Goal: Feedback & Contribution: Leave review/rating

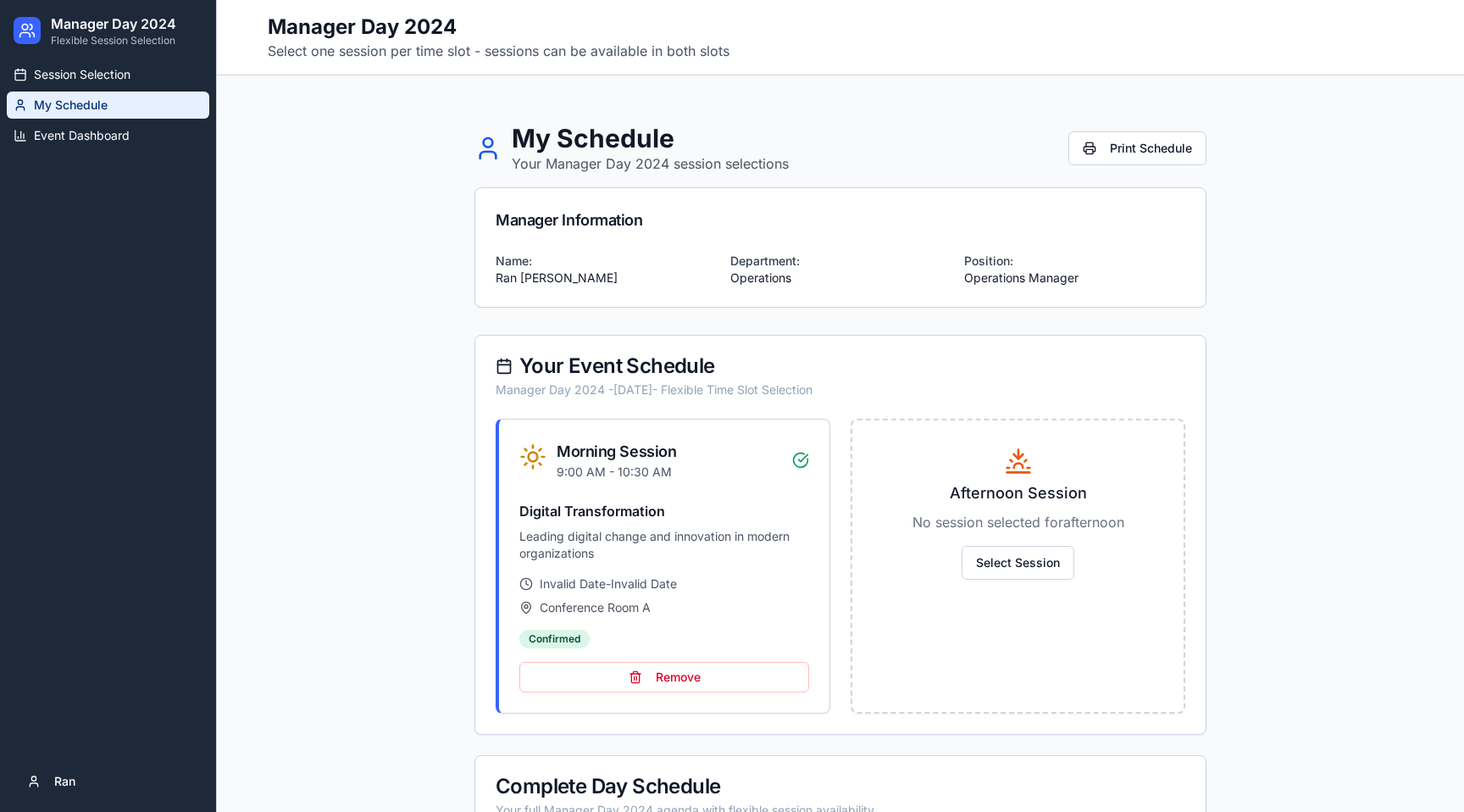
scroll to position [463, 0]
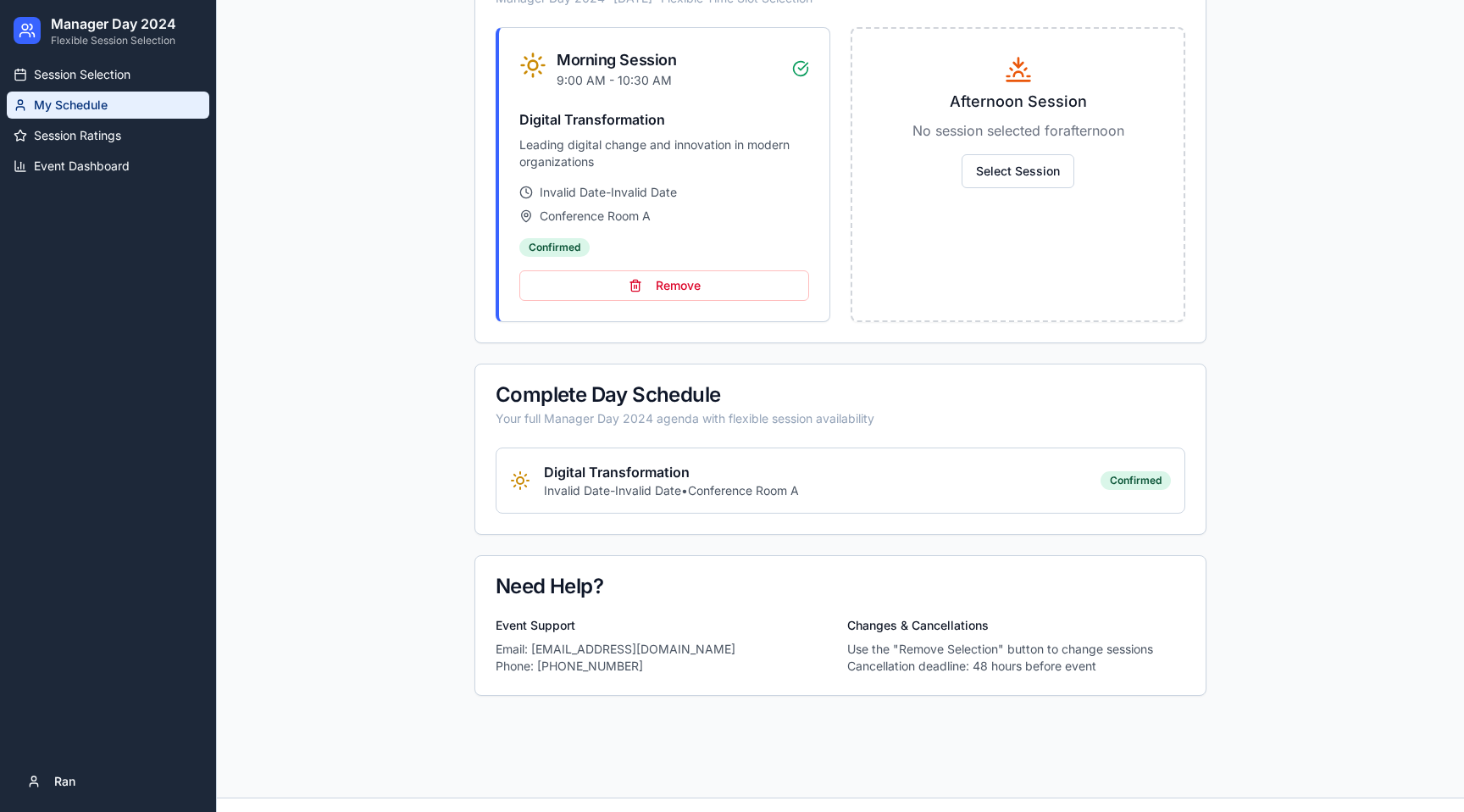
scroll to position [418, 0]
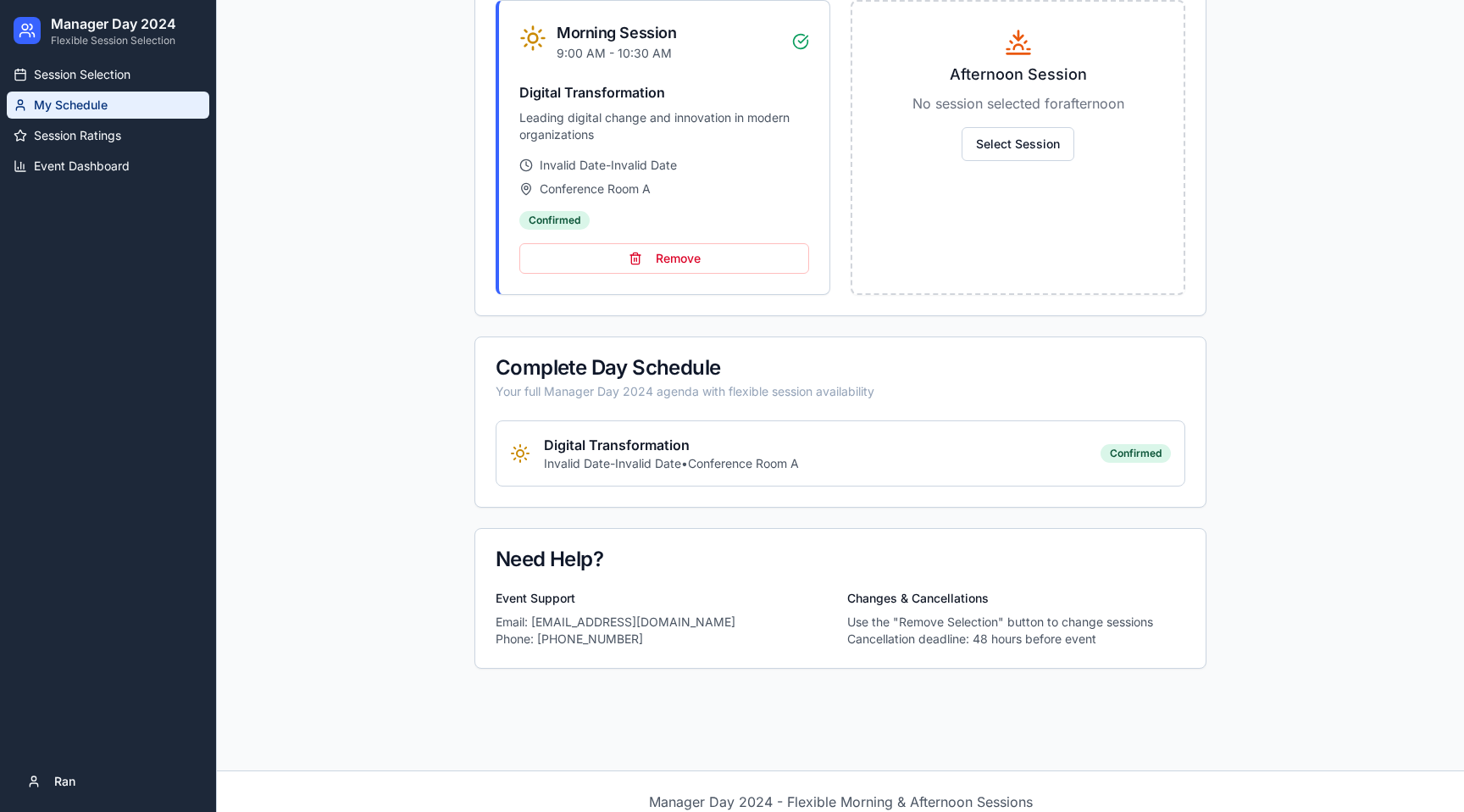
click at [663, 463] on p "Invalid Date - Invalid Date • Conference Room A" at bounding box center [671, 463] width 255 height 17
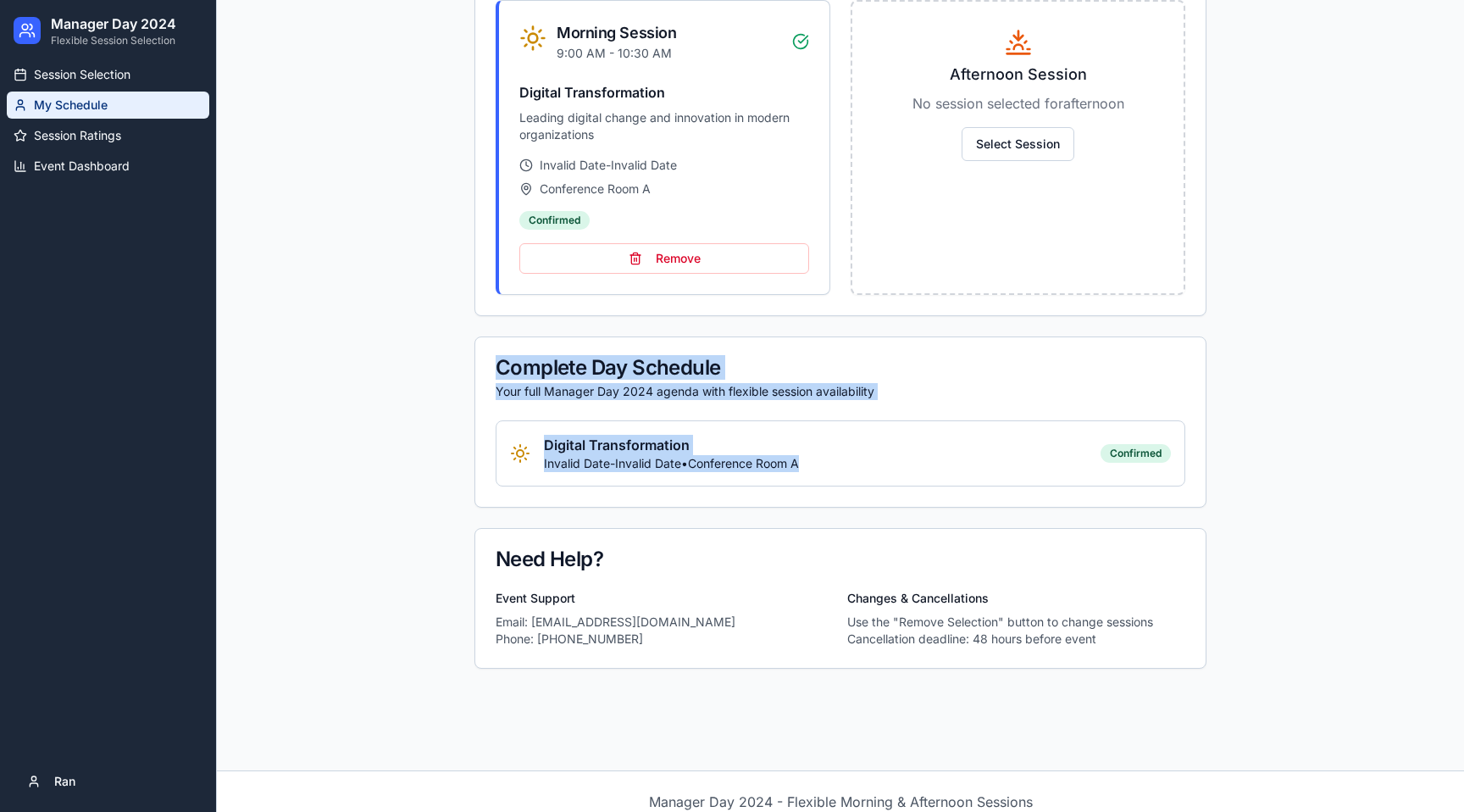
drag, startPoint x: 489, startPoint y: 372, endPoint x: 954, endPoint y: 456, distance: 472.5
click at [954, 456] on div "Complete Day Schedule Your full Manager Day 2024 agenda with flexible session a…" at bounding box center [840, 421] width 732 height 171
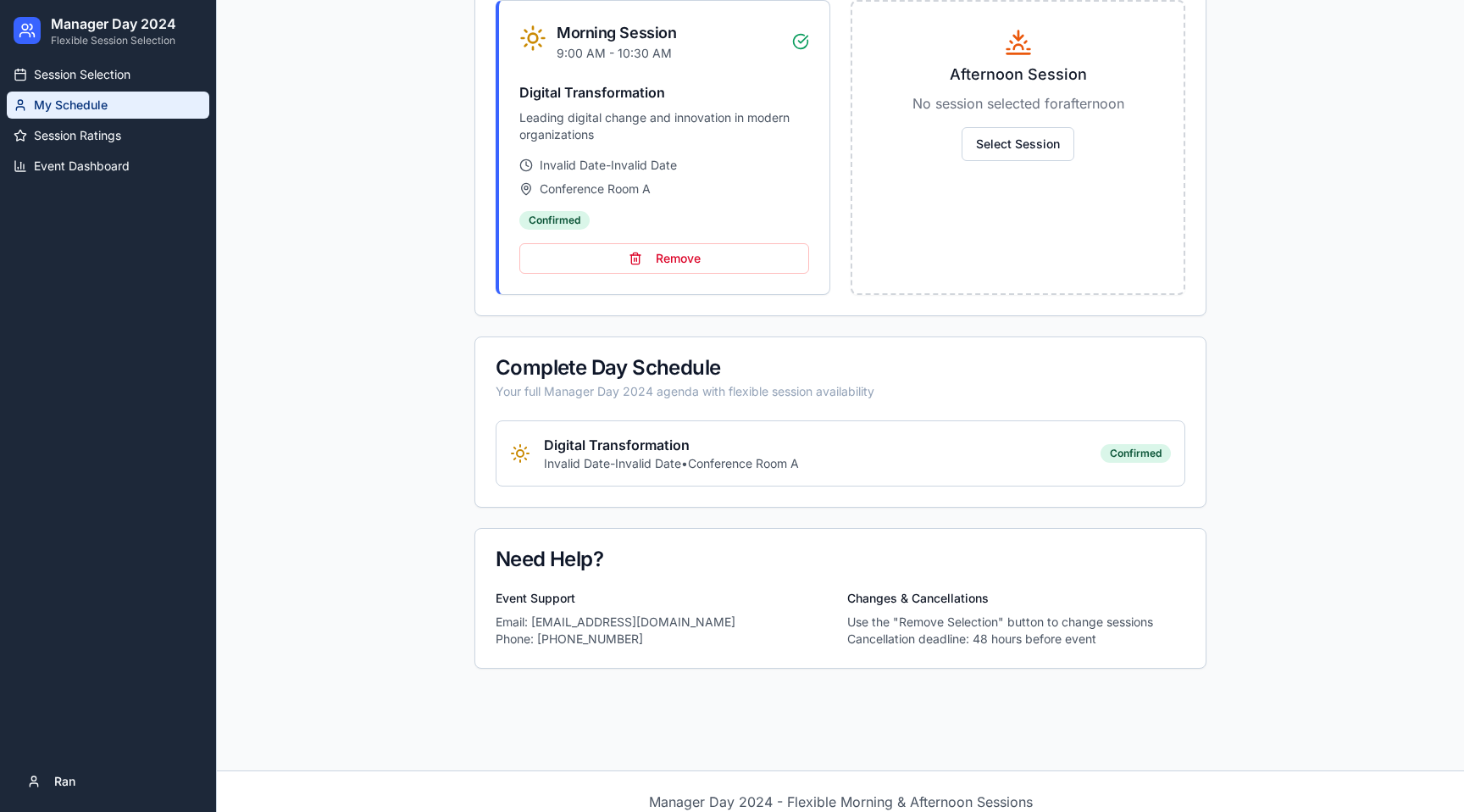
click at [721, 394] on div "Your full Manager Day 2024 agenda with flexible session availability" at bounding box center [840, 391] width 690 height 17
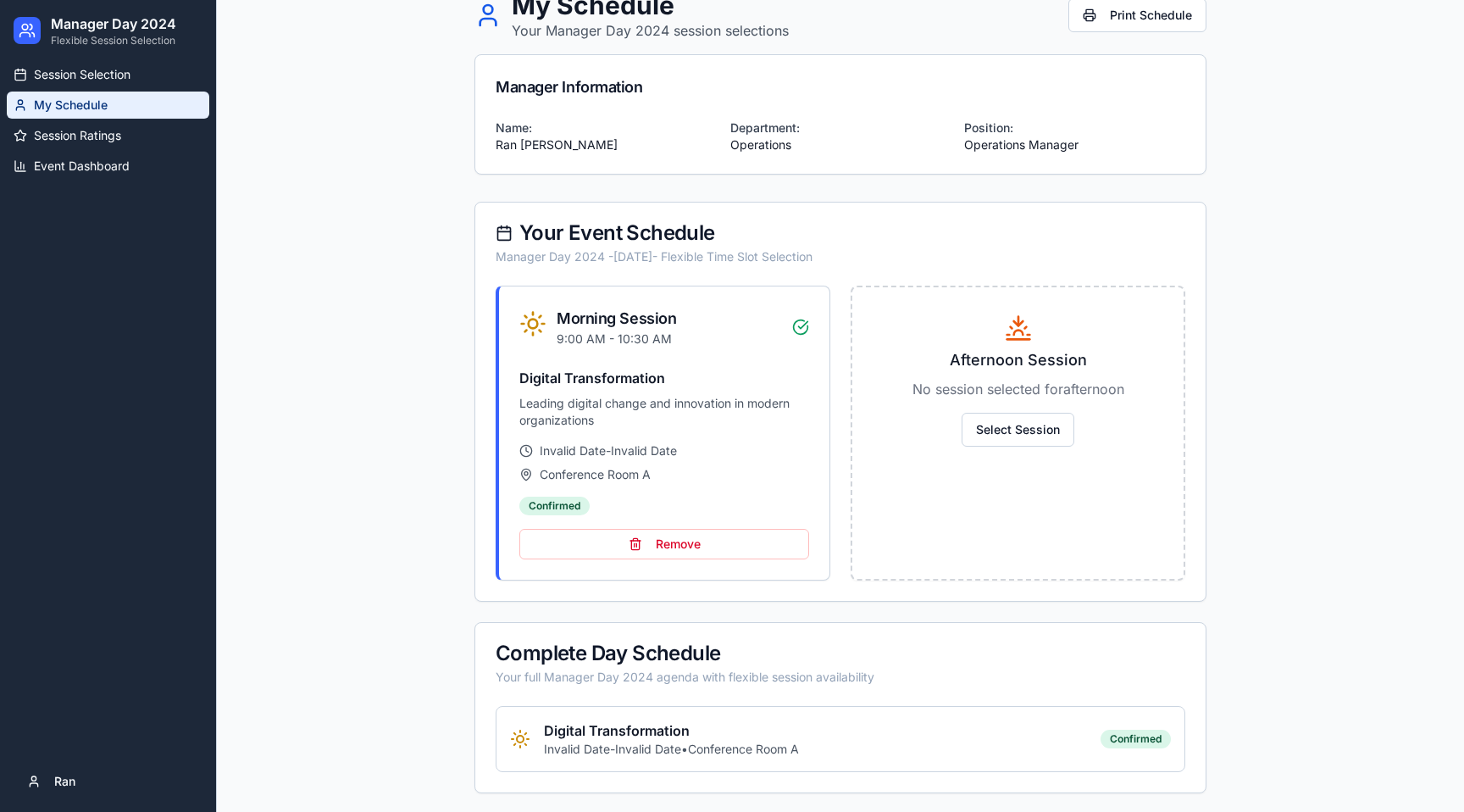
scroll to position [0, 0]
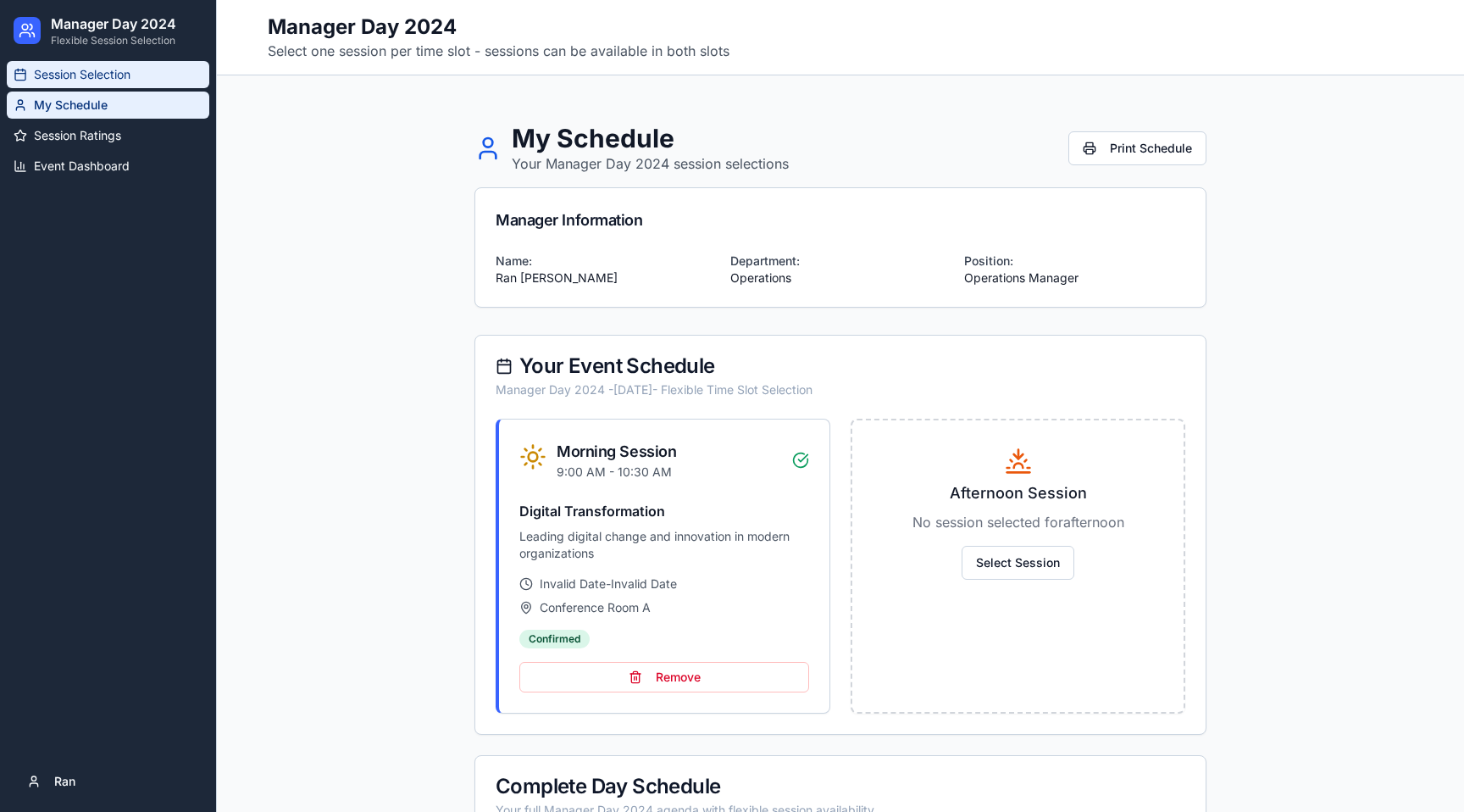
click at [105, 73] on span "Session Selection" at bounding box center [81, 74] width 96 height 17
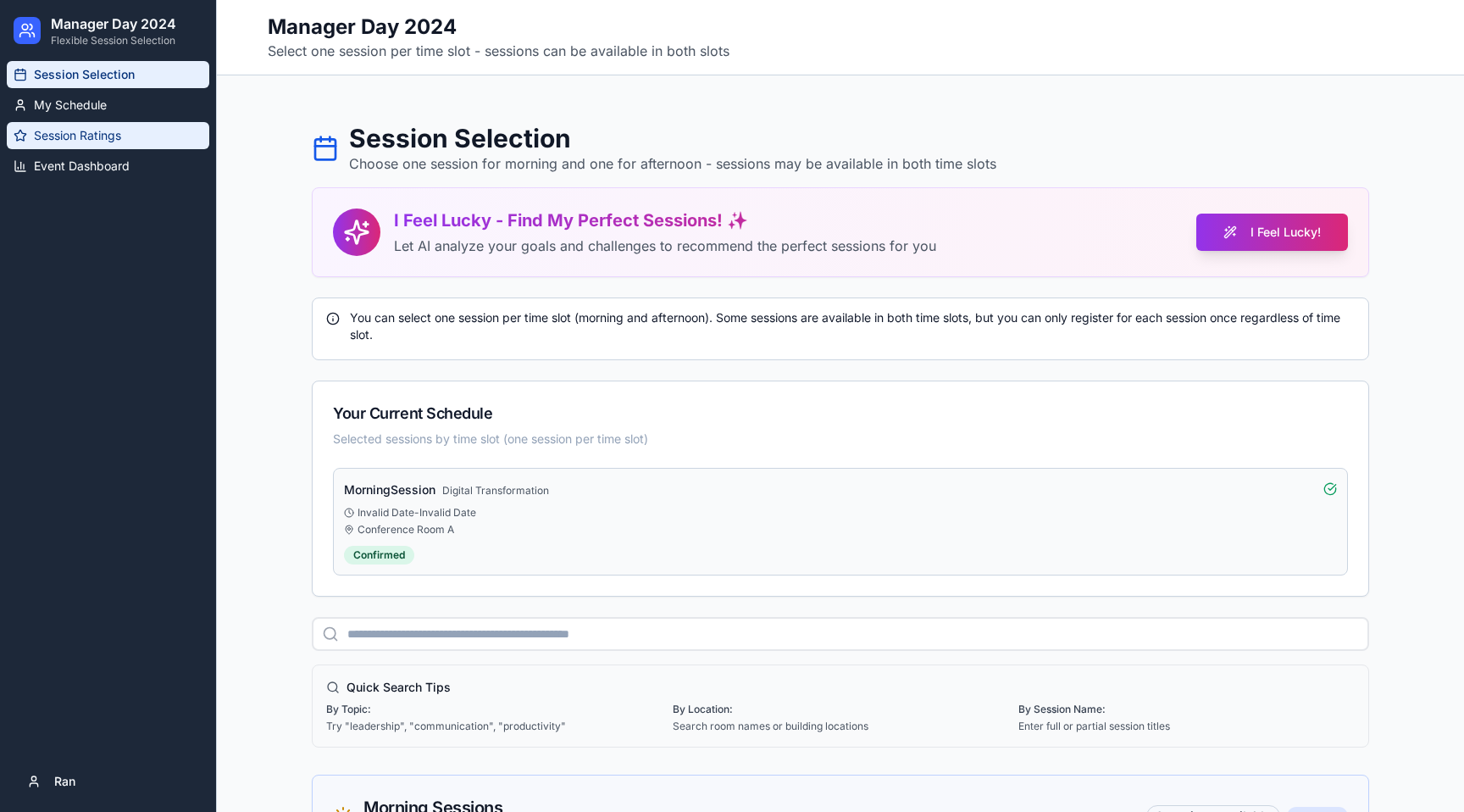
click at [89, 134] on span "Session Ratings" at bounding box center [77, 135] width 88 height 17
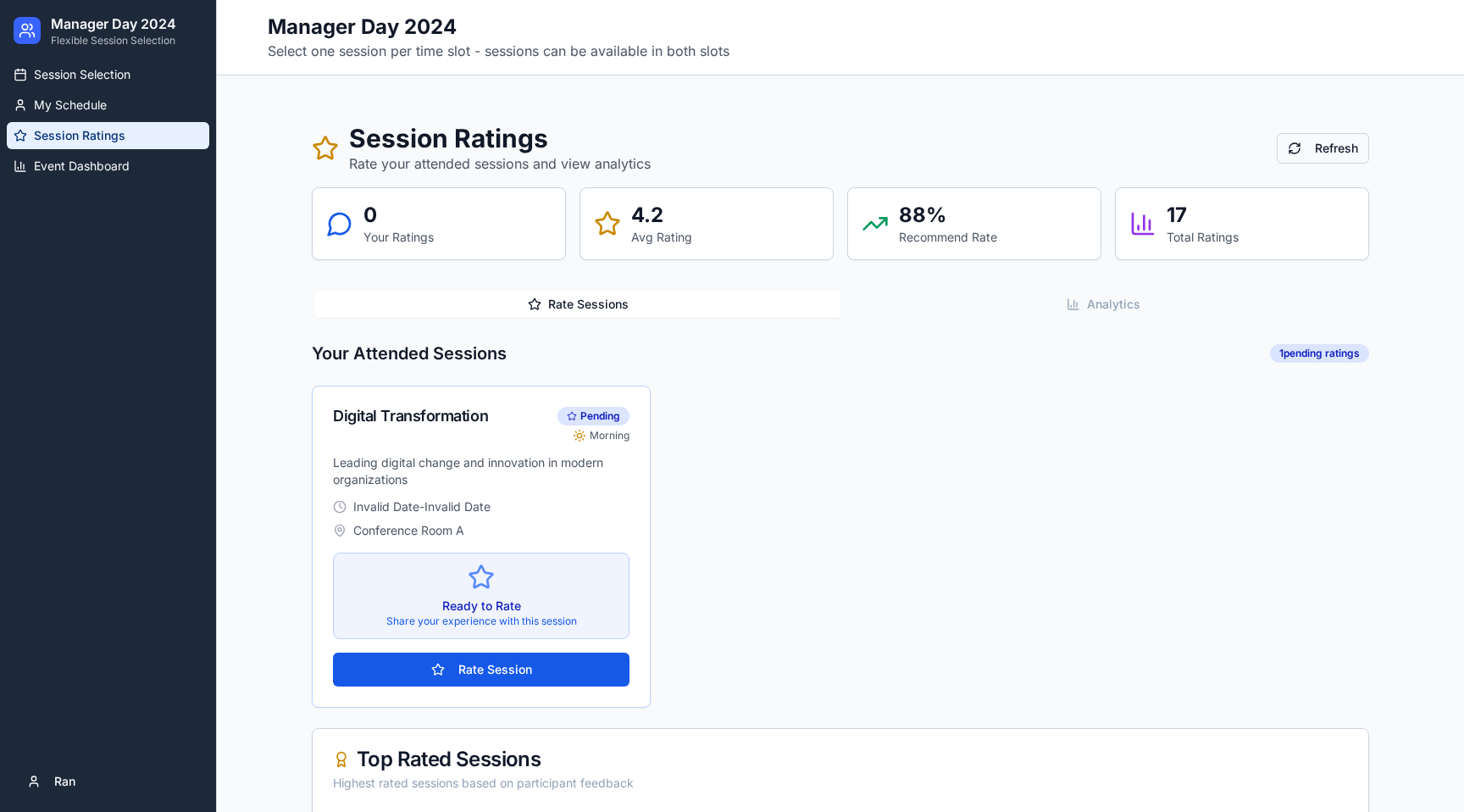
click at [1351, 134] on button "Refresh" at bounding box center [1323, 148] width 92 height 30
click at [1341, 143] on span "Refresh" at bounding box center [1337, 148] width 43 height 17
click at [1306, 149] on button "Refresh" at bounding box center [1323, 148] width 92 height 30
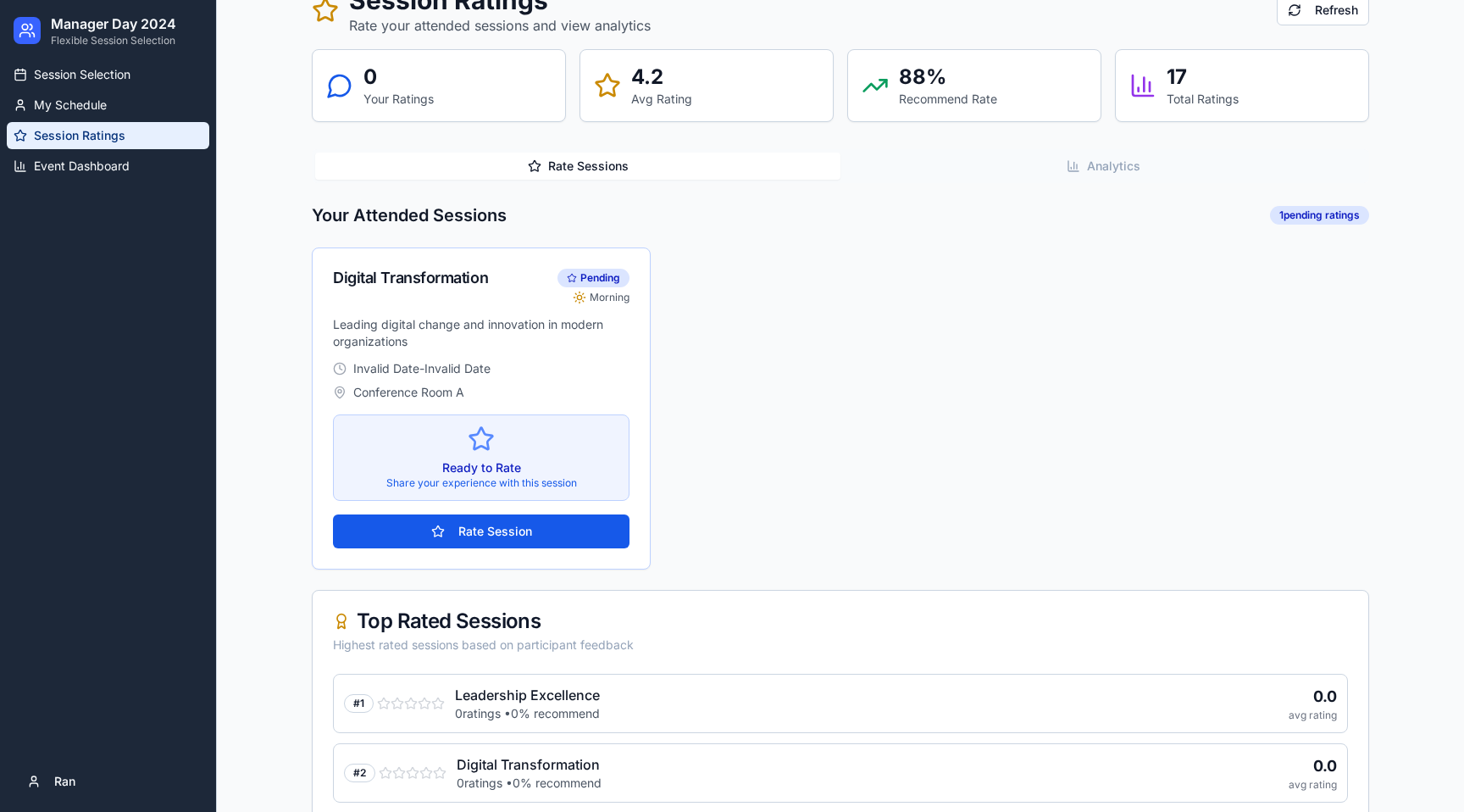
scroll to position [129, 0]
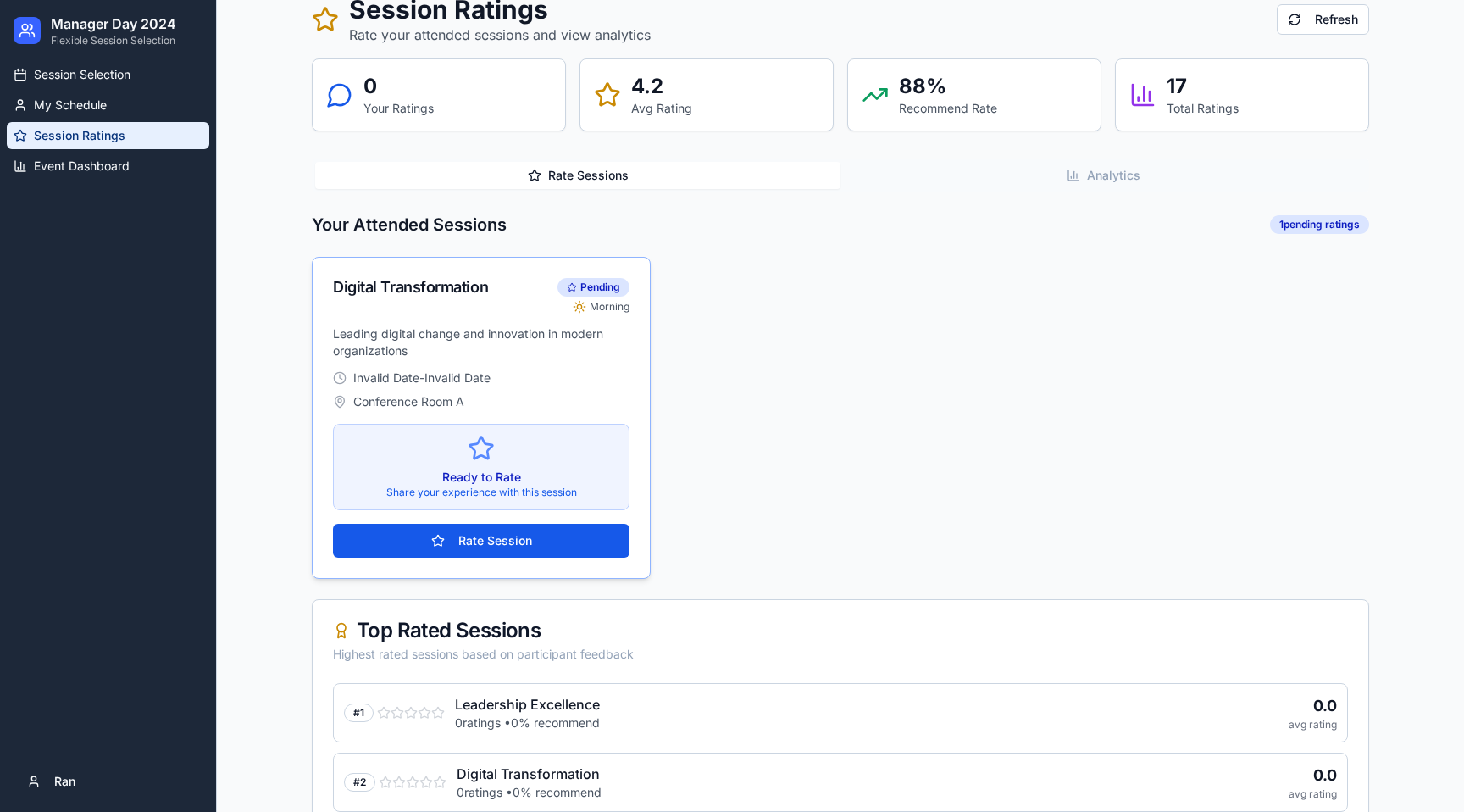
click at [482, 443] on icon at bounding box center [481, 448] width 27 height 27
drag, startPoint x: 352, startPoint y: 378, endPoint x: 595, endPoint y: 378, distance: 243.0
click at [593, 378] on div "Invalid Date - Invalid Date" at bounding box center [480, 378] width 296 height 17
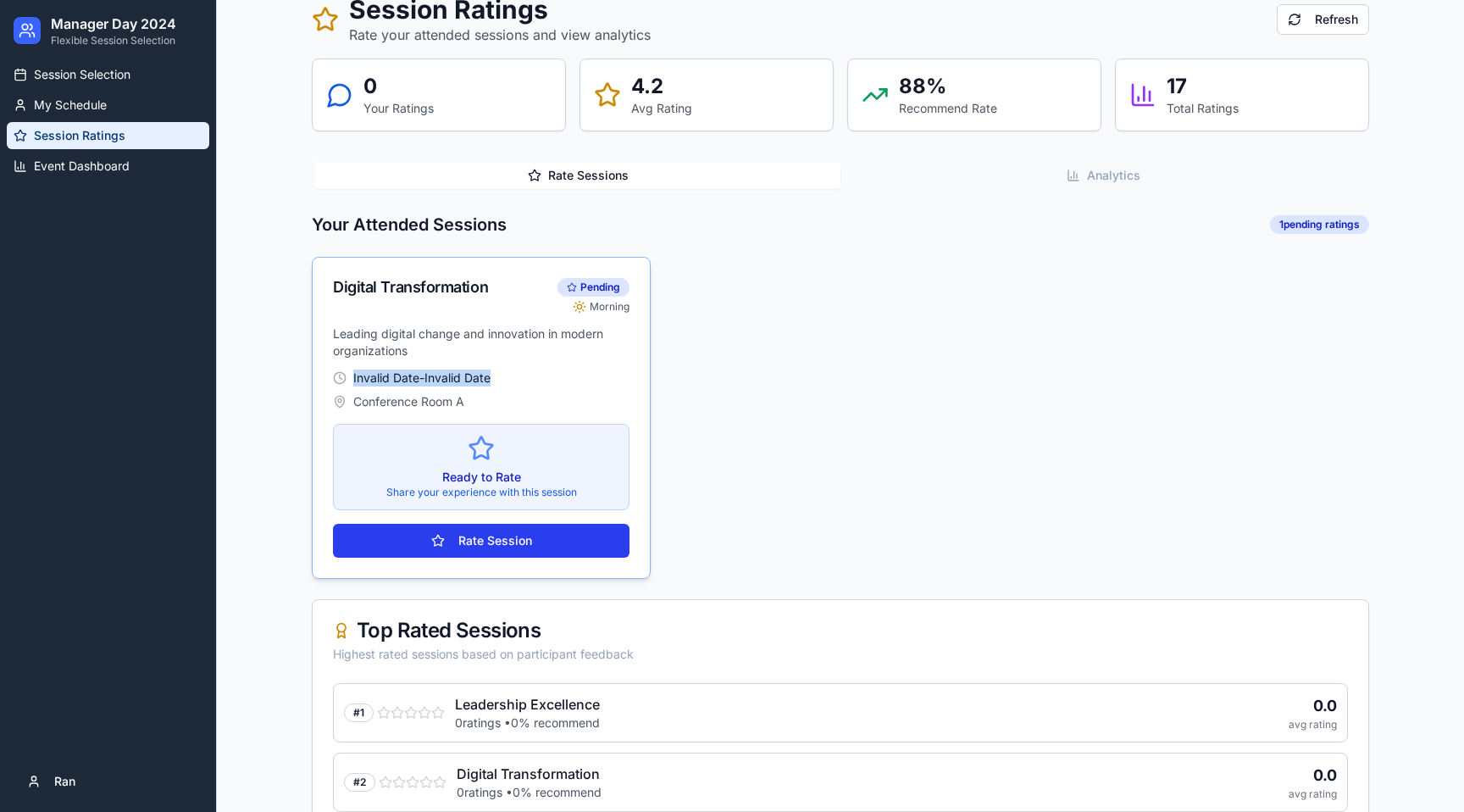
click at [493, 537] on button "Rate Session" at bounding box center [480, 540] width 296 height 34
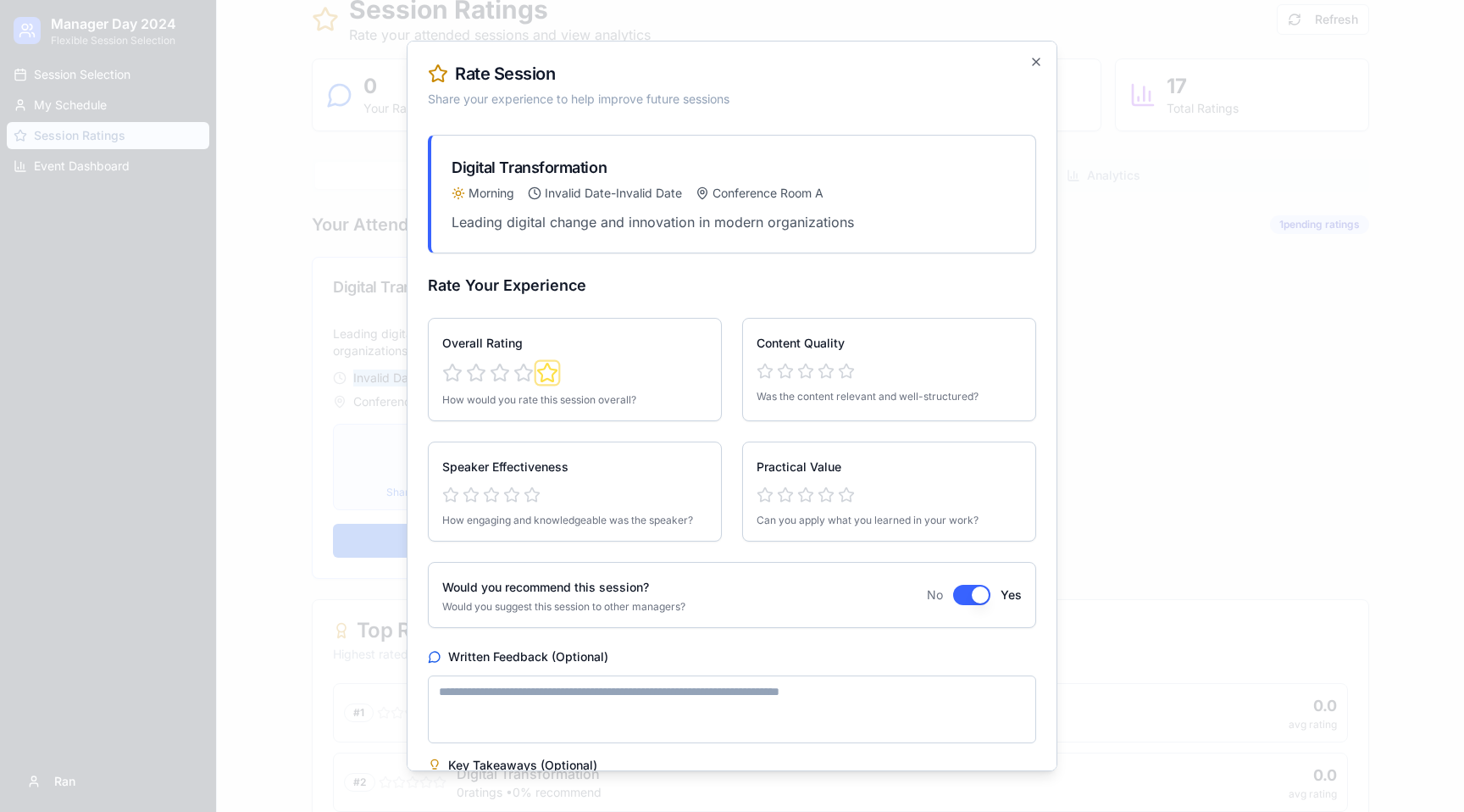
click at [539, 374] on icon "button" at bounding box center [547, 372] width 22 height 22
click at [830, 371] on icon "button" at bounding box center [825, 371] width 19 height 19
click at [793, 496] on icon "button" at bounding box center [785, 494] width 19 height 19
click at [528, 493] on icon "button" at bounding box center [532, 494] width 19 height 19
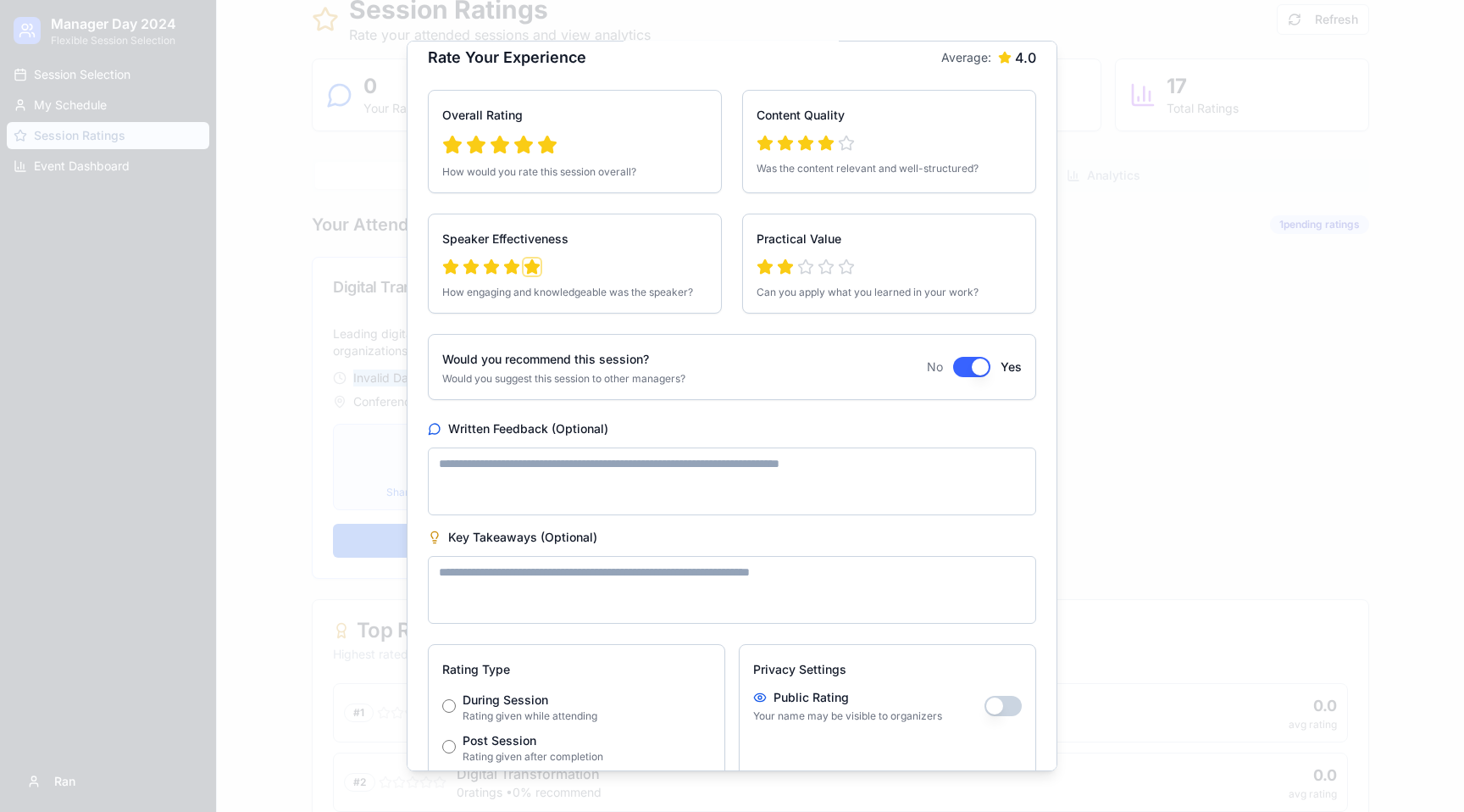
scroll to position [272, 0]
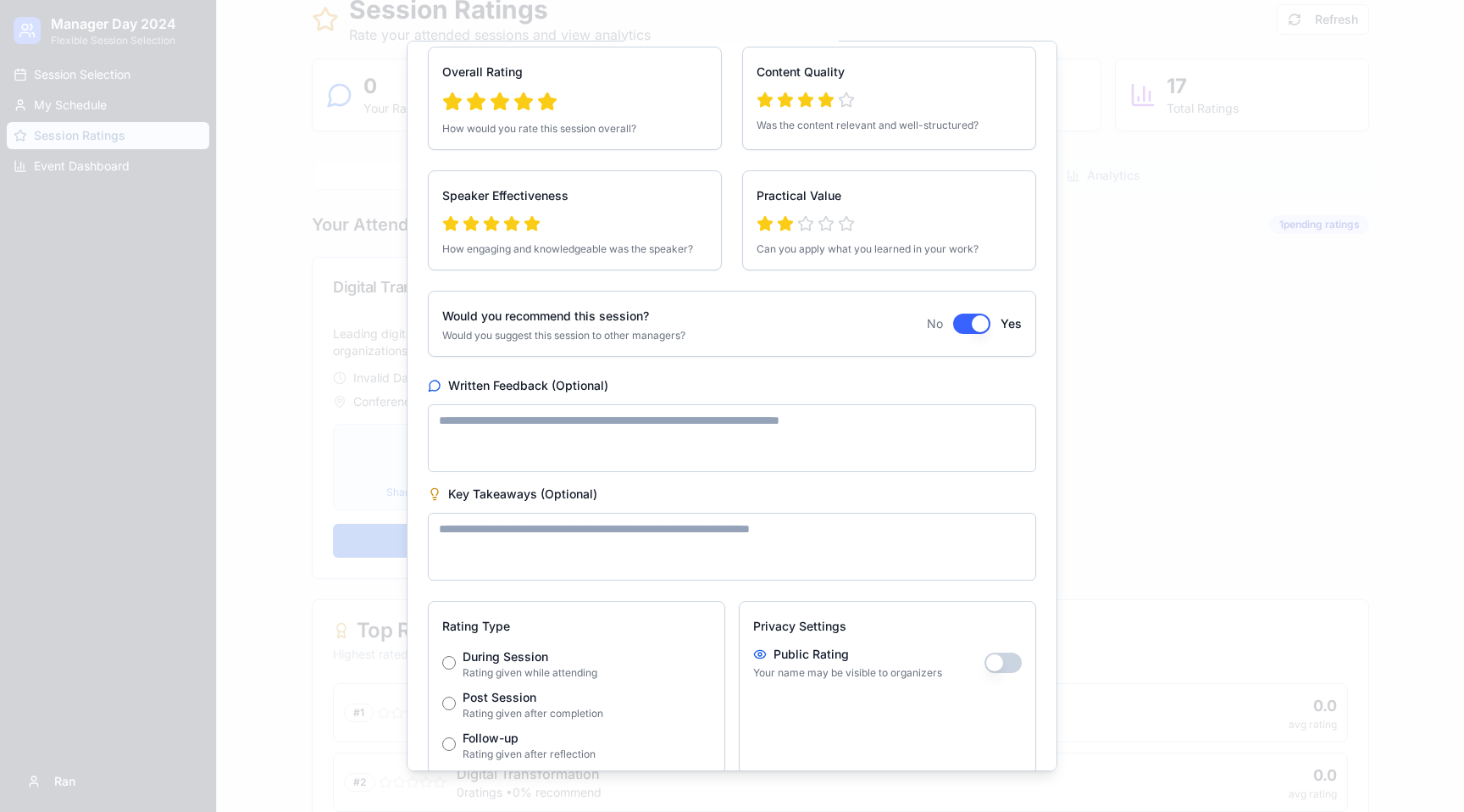
click at [614, 440] on textarea "Written Feedback (Optional)" at bounding box center [732, 438] width 609 height 68
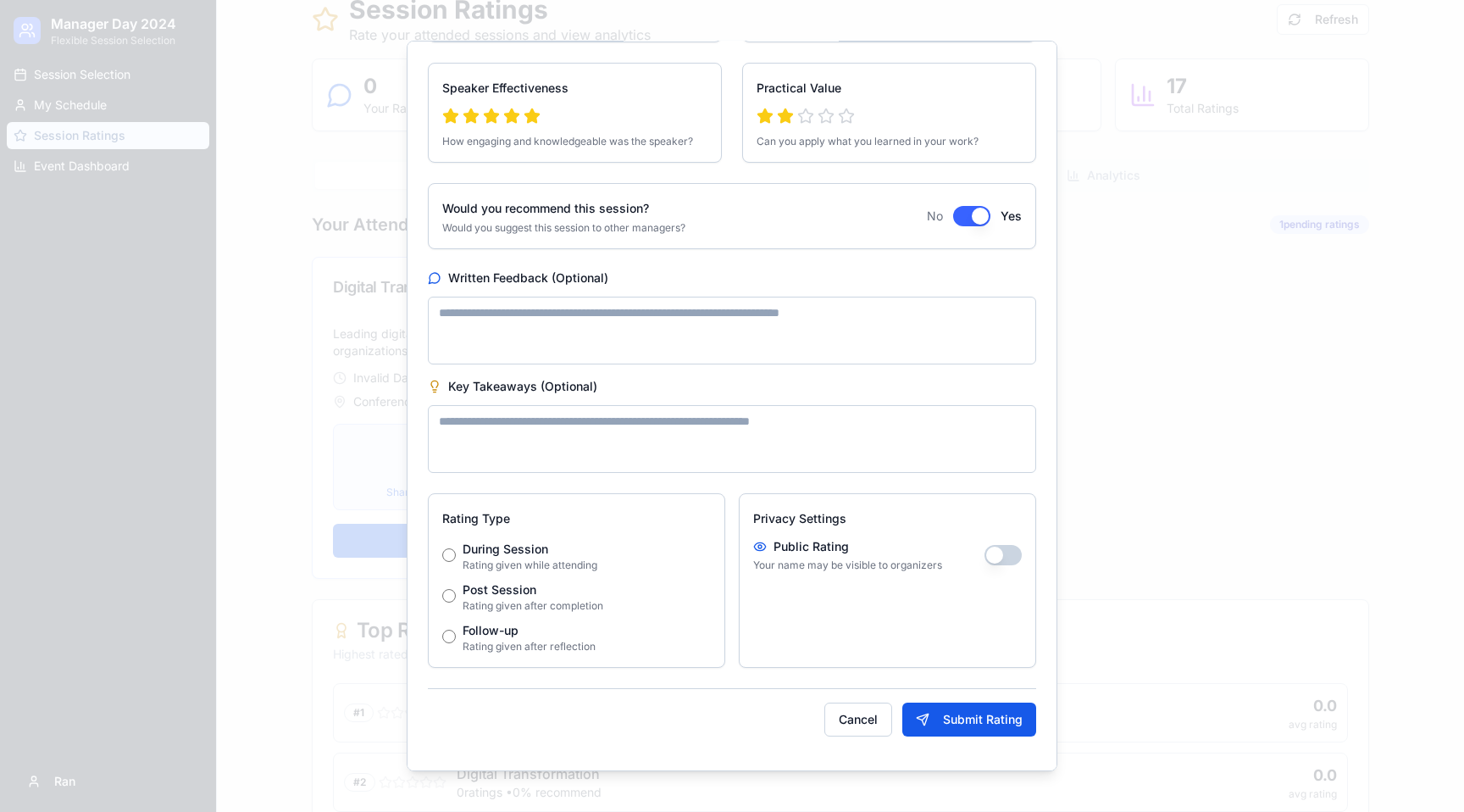
click at [991, 561] on button "button" at bounding box center [1003, 555] width 37 height 20
click at [977, 720] on button "Submit Rating" at bounding box center [969, 719] width 134 height 34
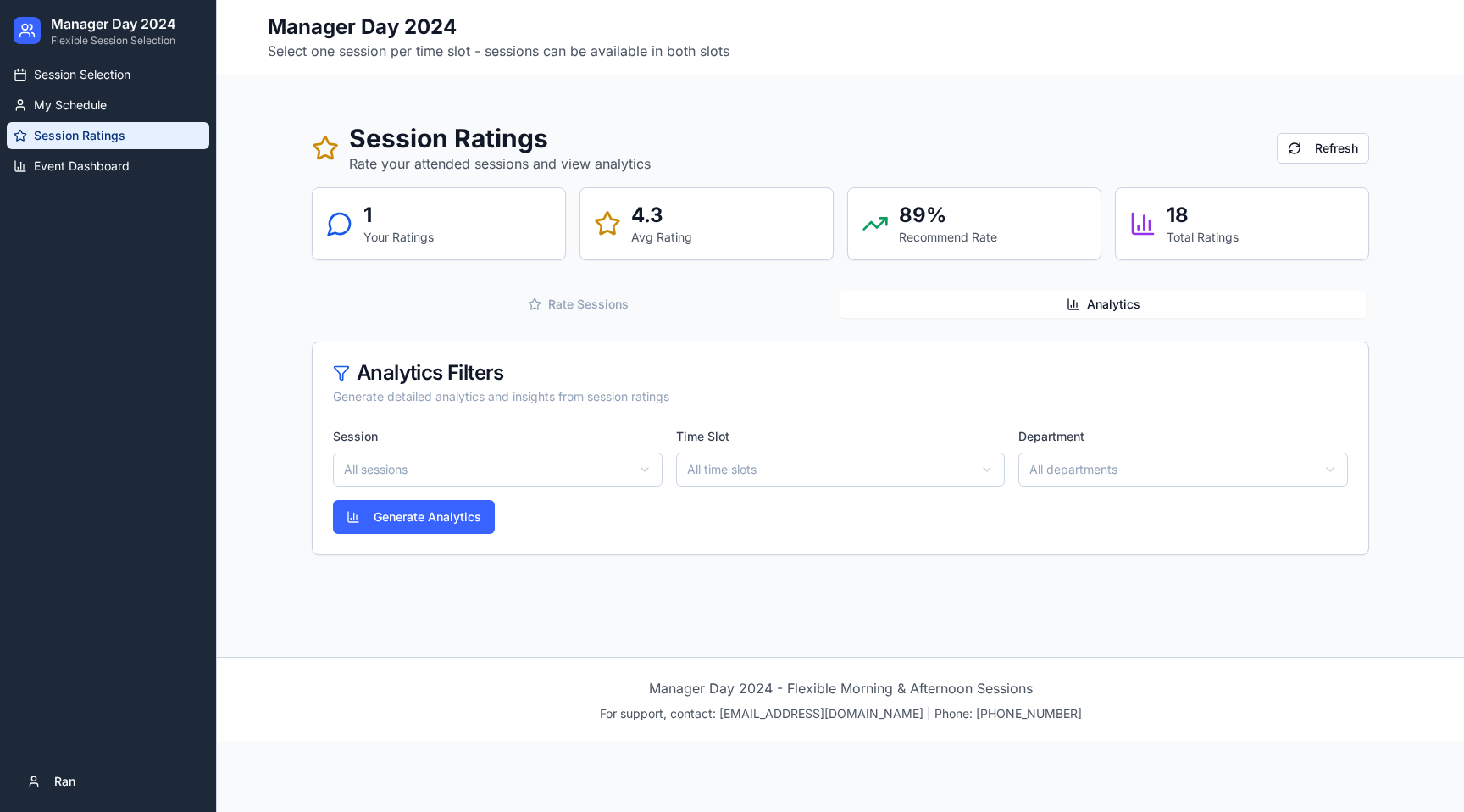
scroll to position [0, 0]
click at [1135, 174] on div "Session Ratings Rate your attended sessions and view analytics Refresh 1 Your R…" at bounding box center [840, 339] width 1085 height 486
click at [415, 525] on button "Generate Analytics" at bounding box center [413, 517] width 162 height 34
click at [981, 293] on button "Analytics" at bounding box center [1103, 304] width 525 height 27
click at [657, 314] on button "Rate Sessions" at bounding box center [578, 304] width 525 height 27
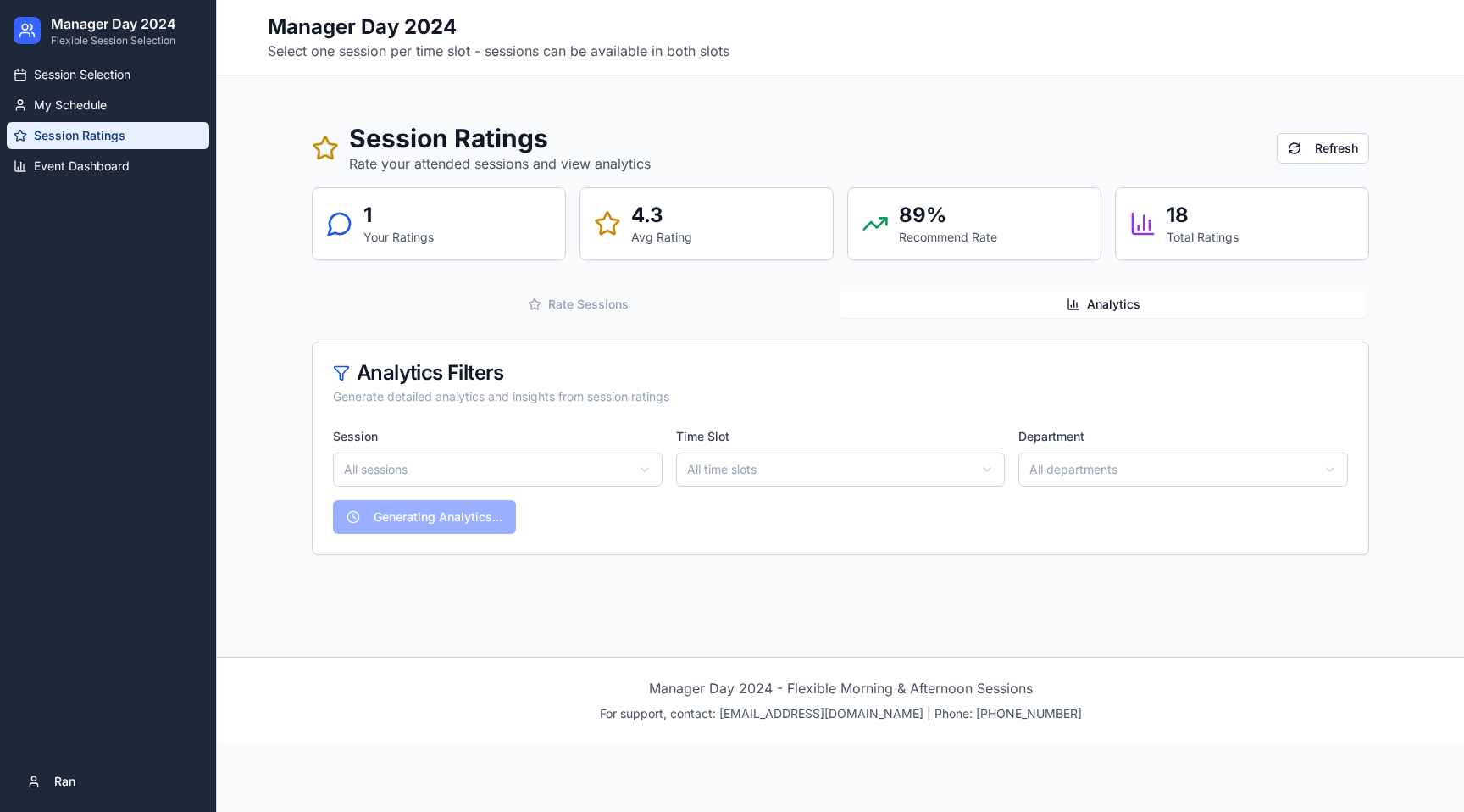
click at [1153, 305] on button "Analytics" at bounding box center [1103, 304] width 525 height 27
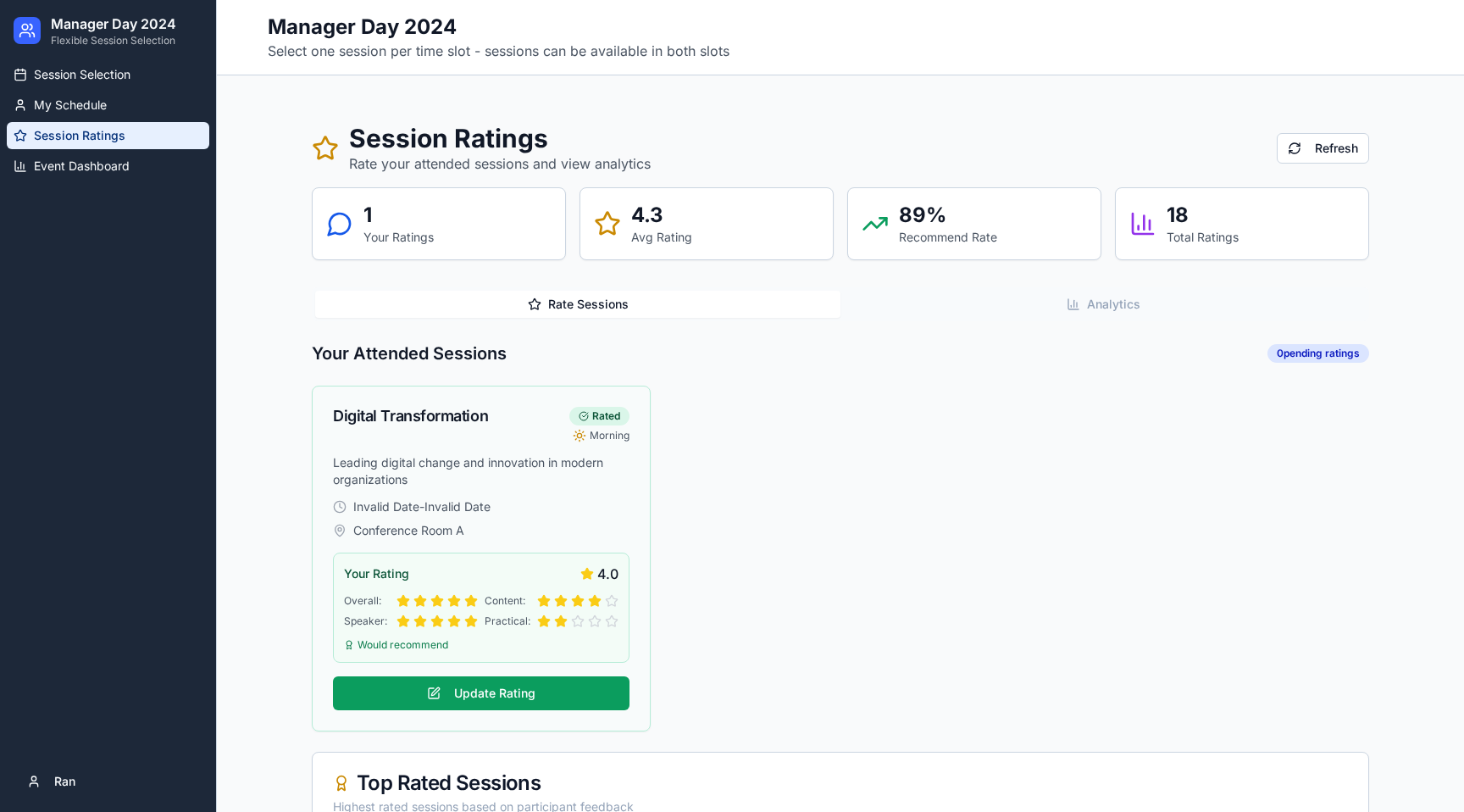
click at [754, 308] on button "Rate Sessions" at bounding box center [578, 304] width 525 height 27
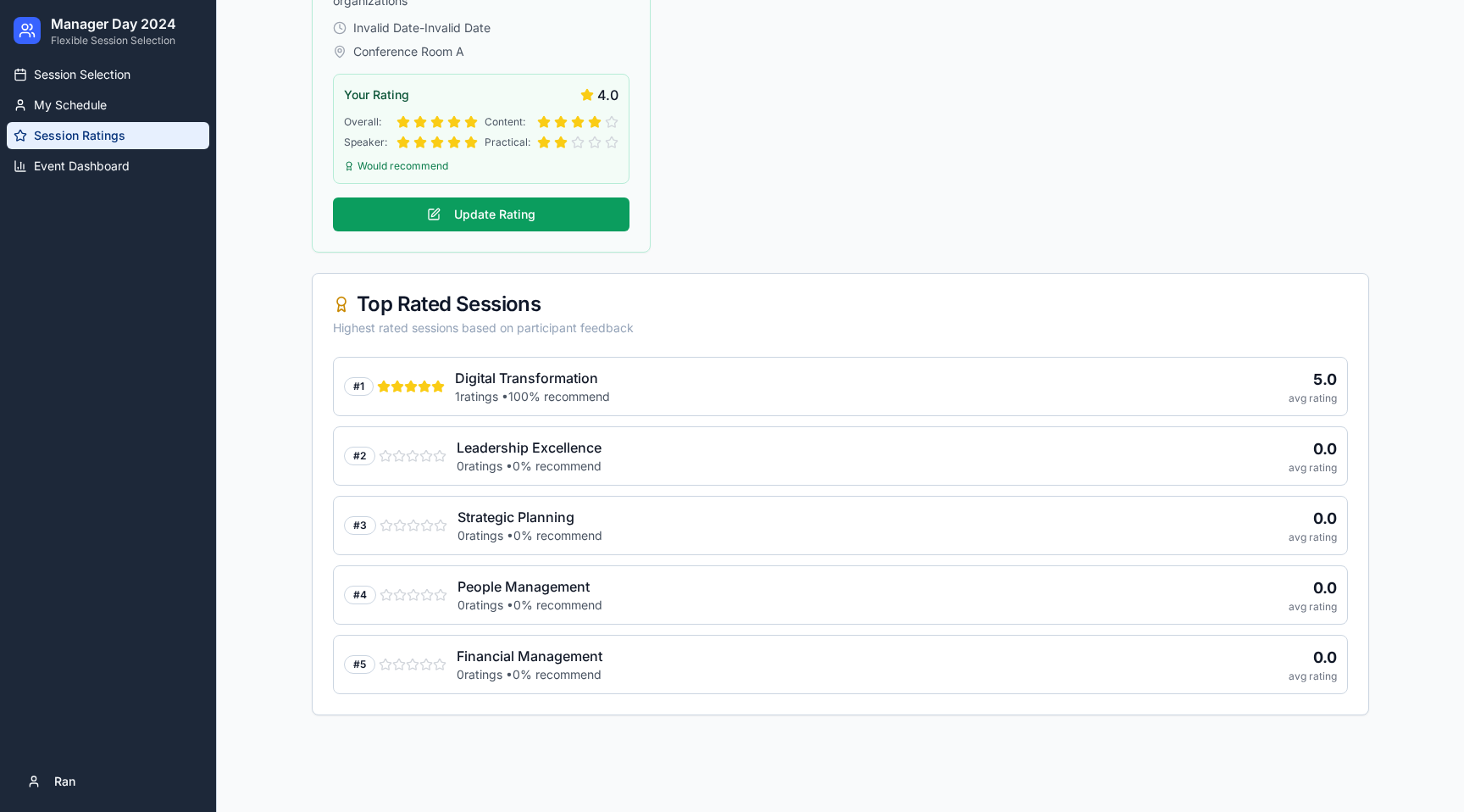
scroll to position [479, 0]
click at [907, 371] on div "# 1 Digital Transformation 1 ratings • 100 % recommend 5.0 avg rating" at bounding box center [840, 385] width 1016 height 59
click at [694, 341] on div "Top Rated Sessions Highest rated sessions based on participant feedback" at bounding box center [840, 314] width 1056 height 83
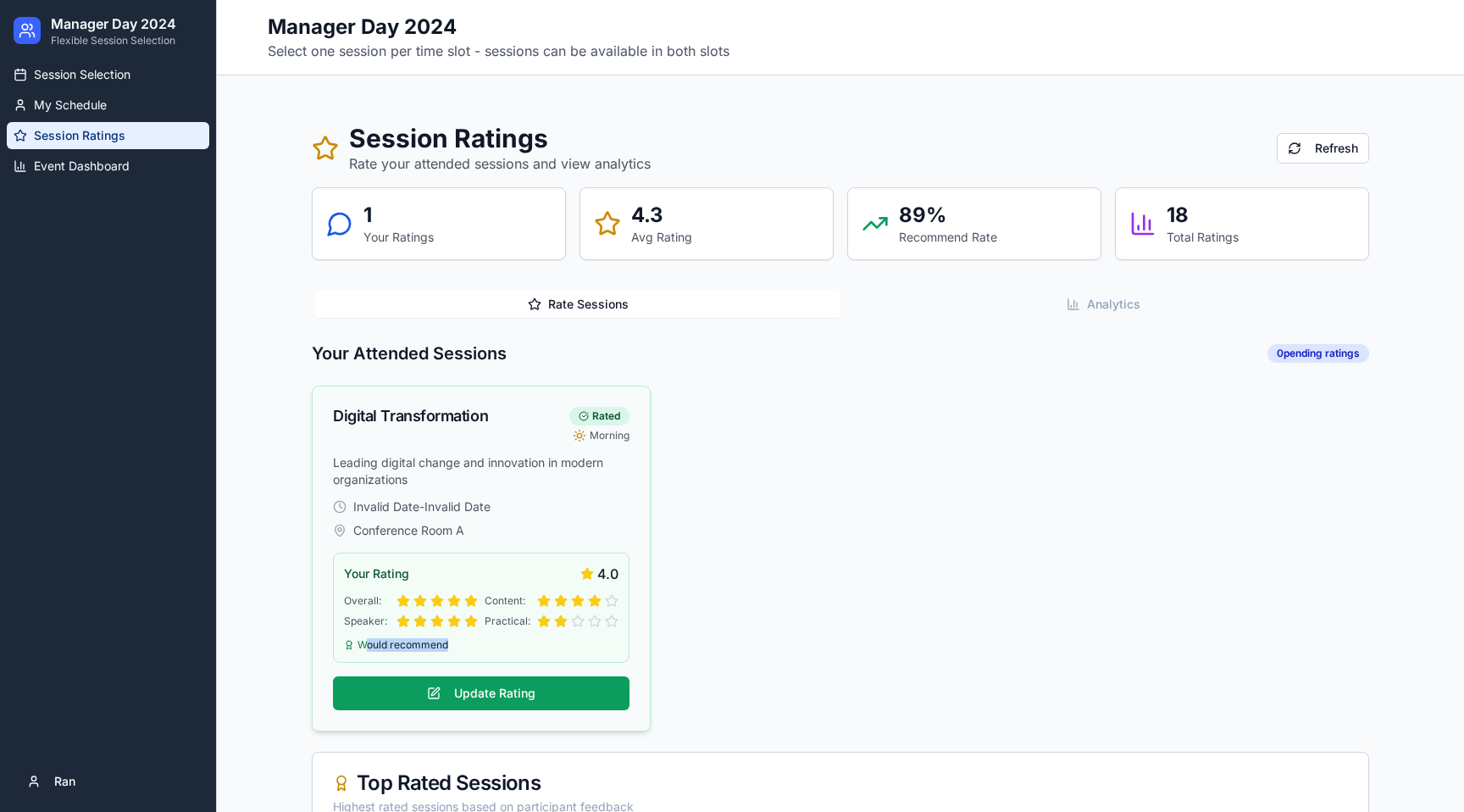
drag, startPoint x: 368, startPoint y: 649, endPoint x: 540, endPoint y: 644, distance: 172.1
click at [540, 644] on div "Would recommend" at bounding box center [481, 644] width 274 height 13
click at [480, 700] on button "Update Rating" at bounding box center [480, 693] width 296 height 34
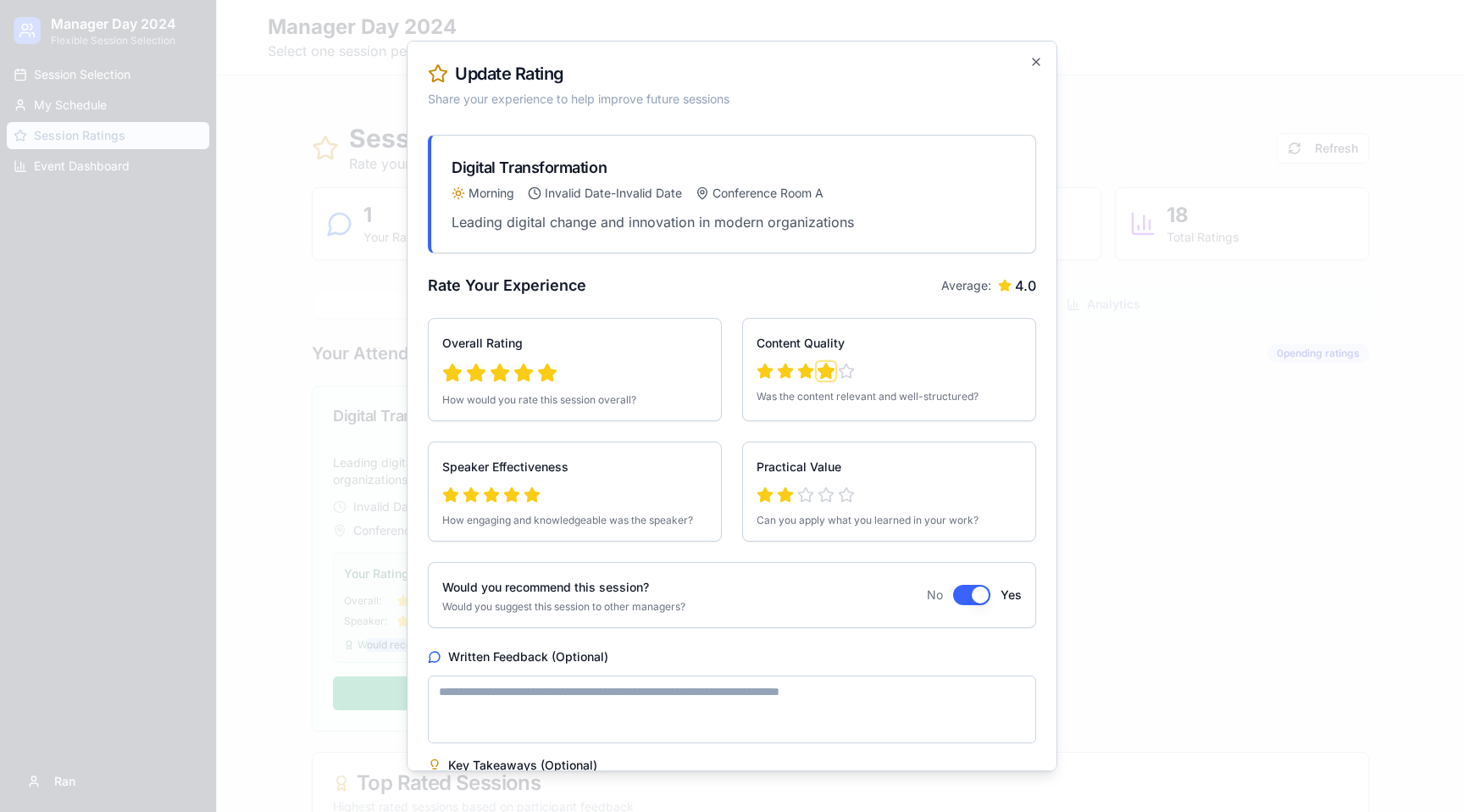
click at [823, 373] on icon "button" at bounding box center [825, 371] width 15 height 14
click at [772, 372] on icon "button" at bounding box center [764, 371] width 19 height 19
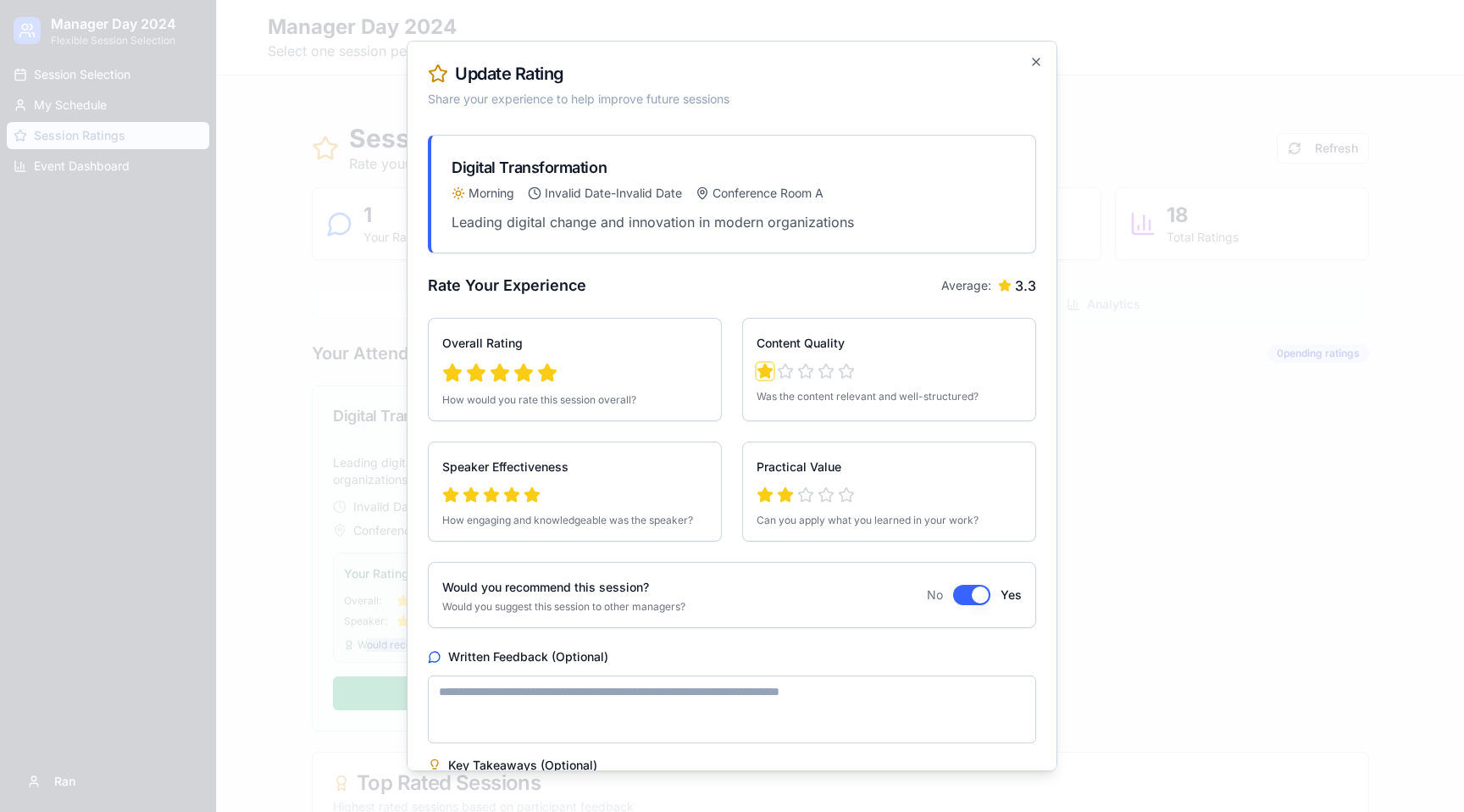
scroll to position [379, 0]
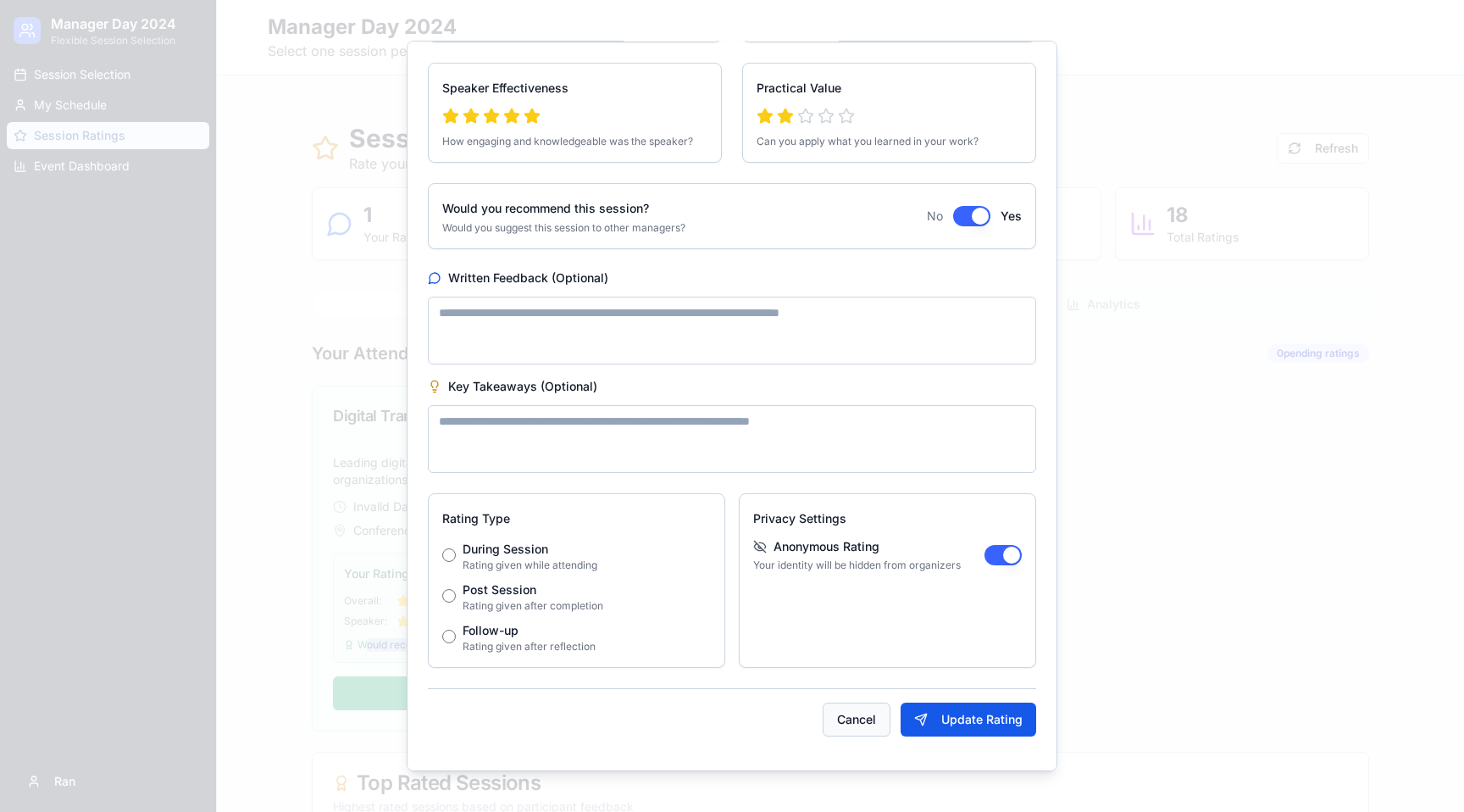
click at [859, 722] on button "Cancel" at bounding box center [856, 719] width 68 height 34
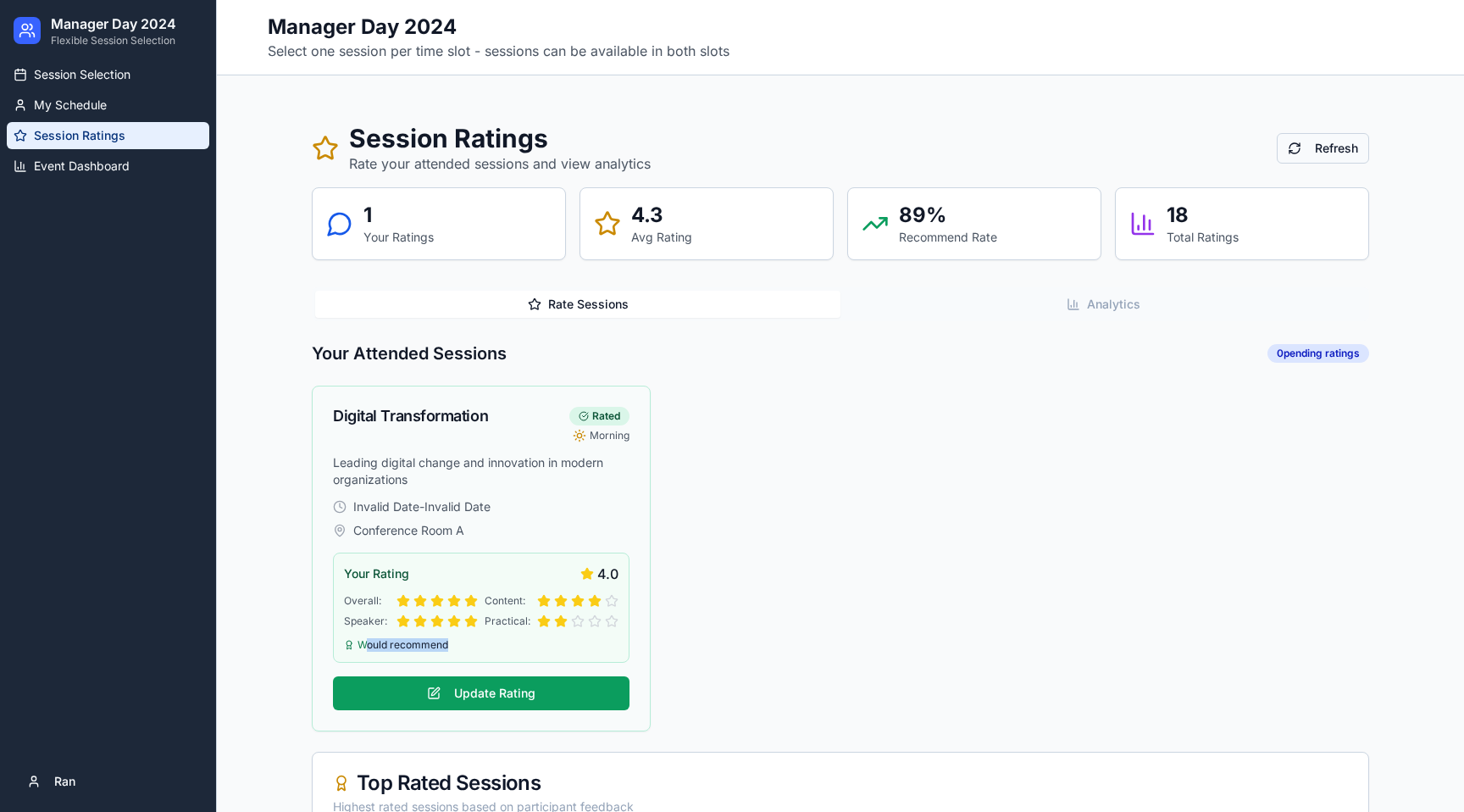
click at [1356, 135] on button "Refresh" at bounding box center [1323, 148] width 92 height 30
click at [73, 153] on link "Event Dashboard" at bounding box center [108, 165] width 203 height 27
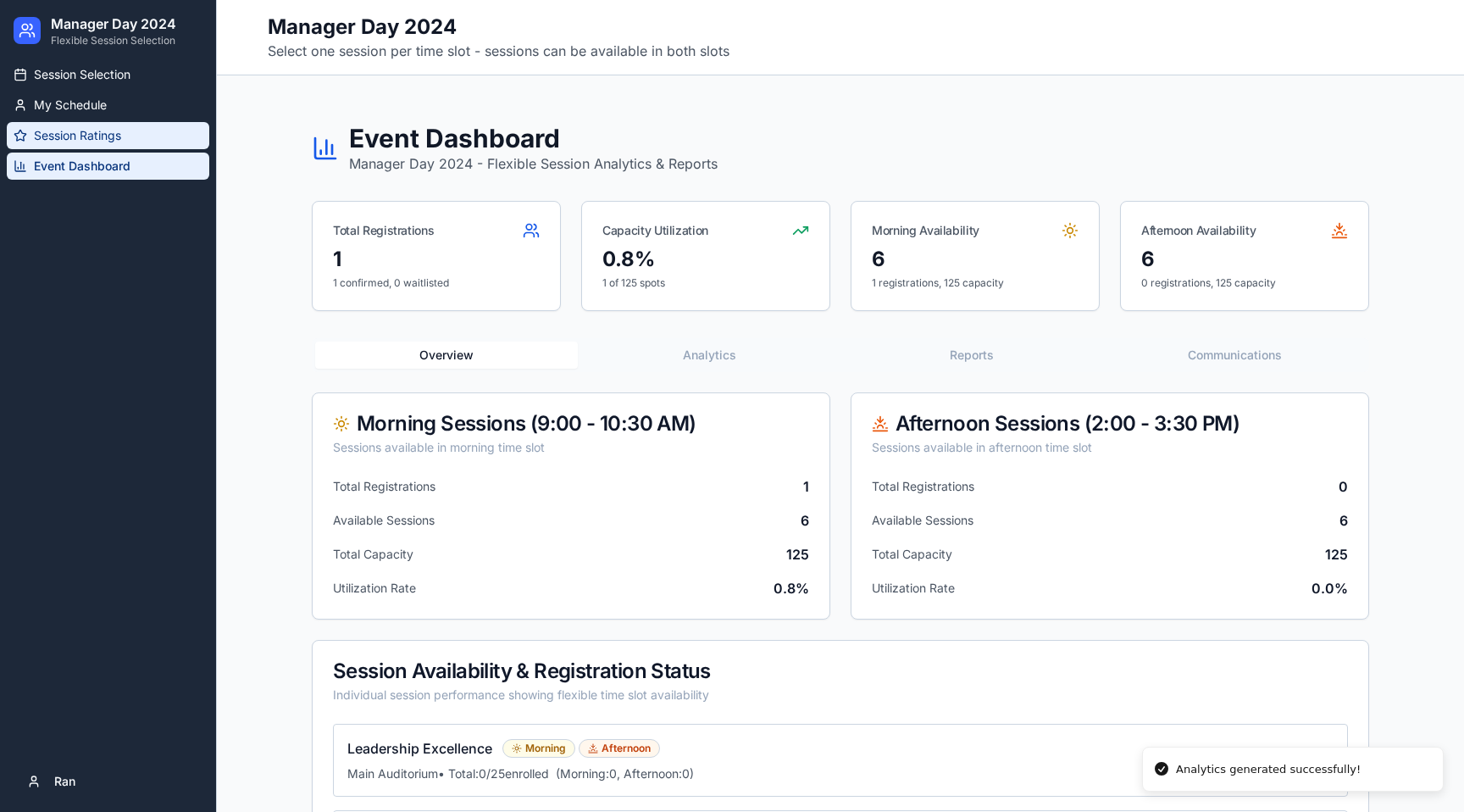
click at [84, 128] on span "Session Ratings" at bounding box center [77, 135] width 88 height 17
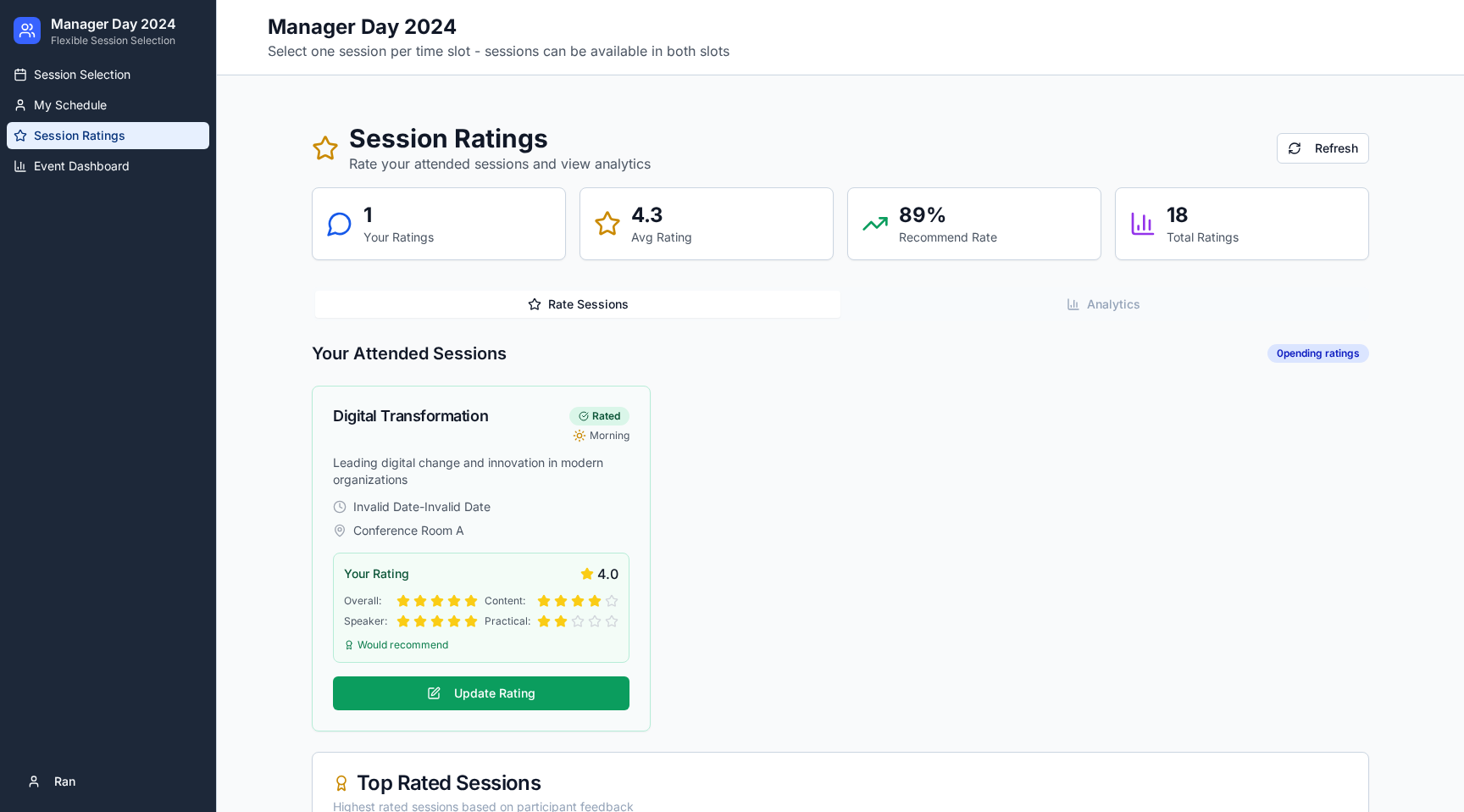
click at [1072, 308] on icon "button" at bounding box center [1073, 303] width 13 height 13
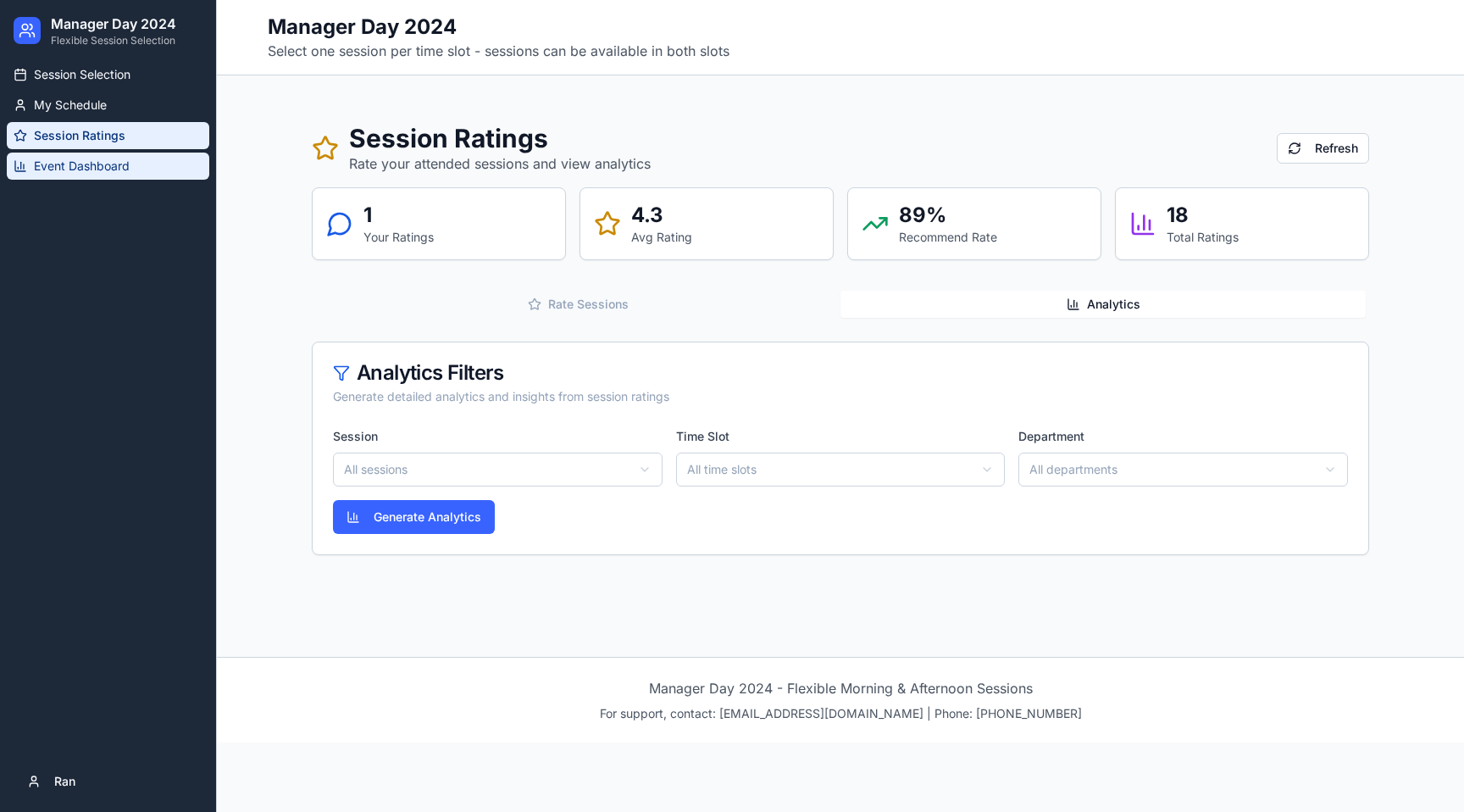
click at [62, 164] on span "Event Dashboard" at bounding box center [81, 165] width 96 height 17
